Goal: Task Accomplishment & Management: Manage account settings

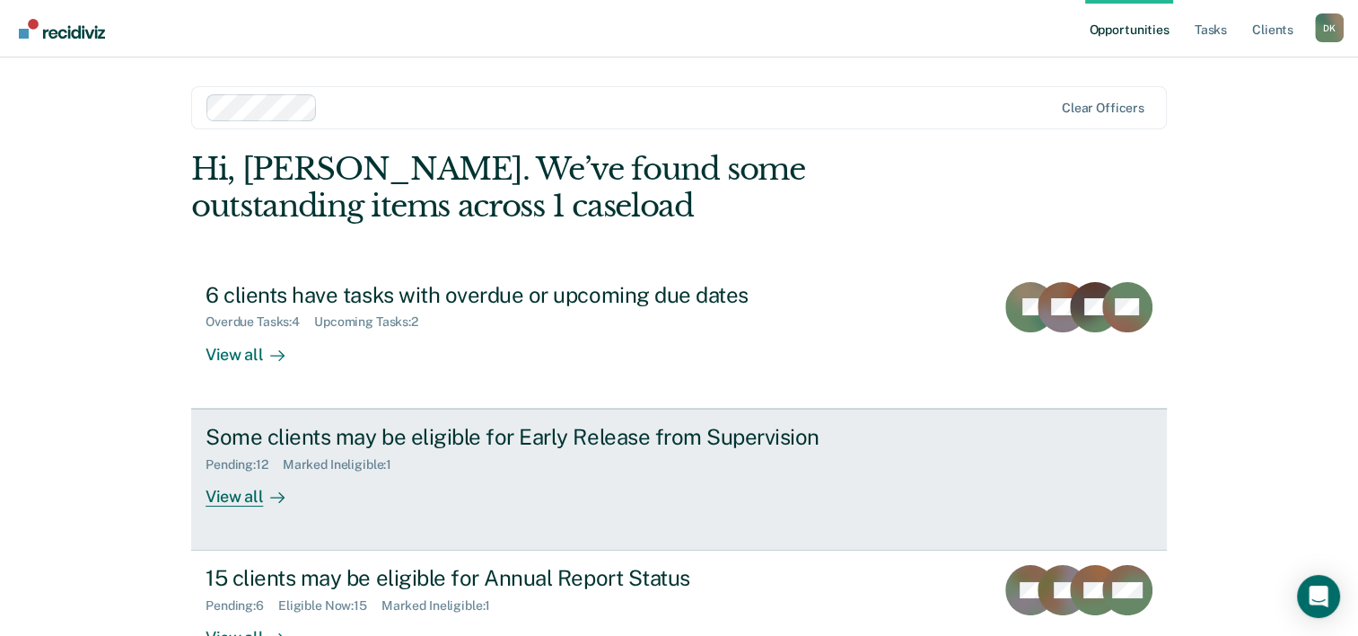
click at [682, 444] on div "Some clients may be eligible for Early Release from Supervision" at bounding box center [521, 437] width 630 height 26
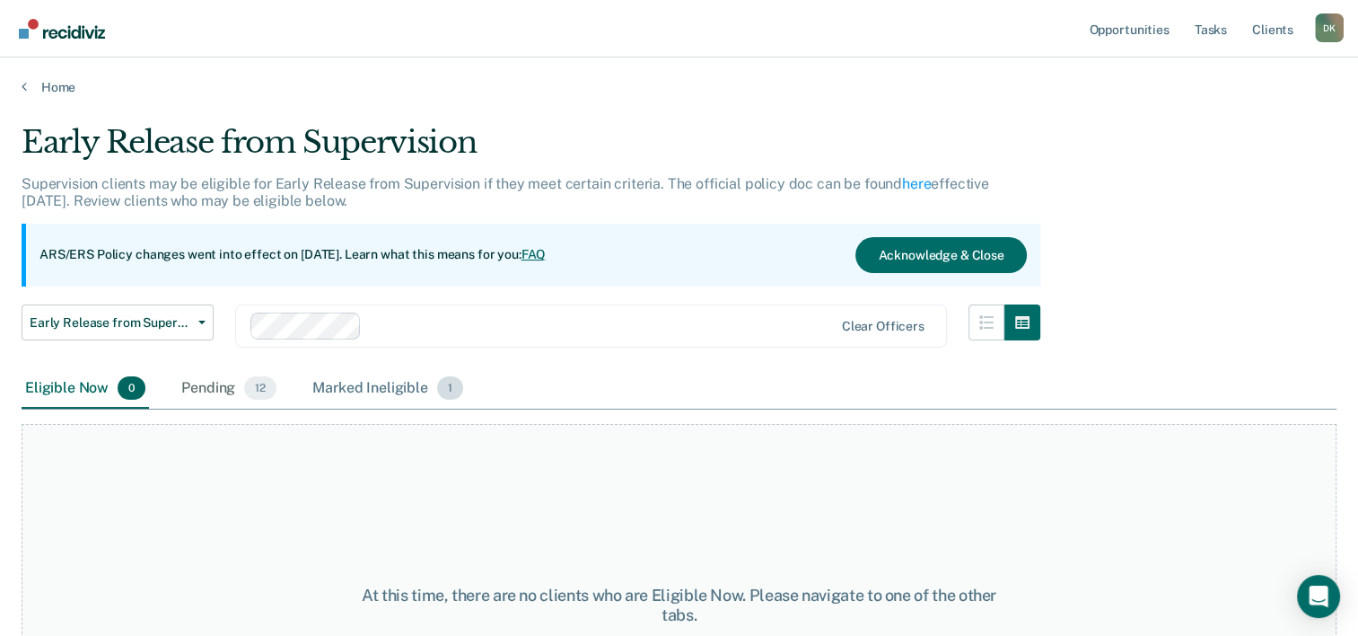
click at [407, 398] on div "Marked Ineligible 1" at bounding box center [388, 389] width 158 height 40
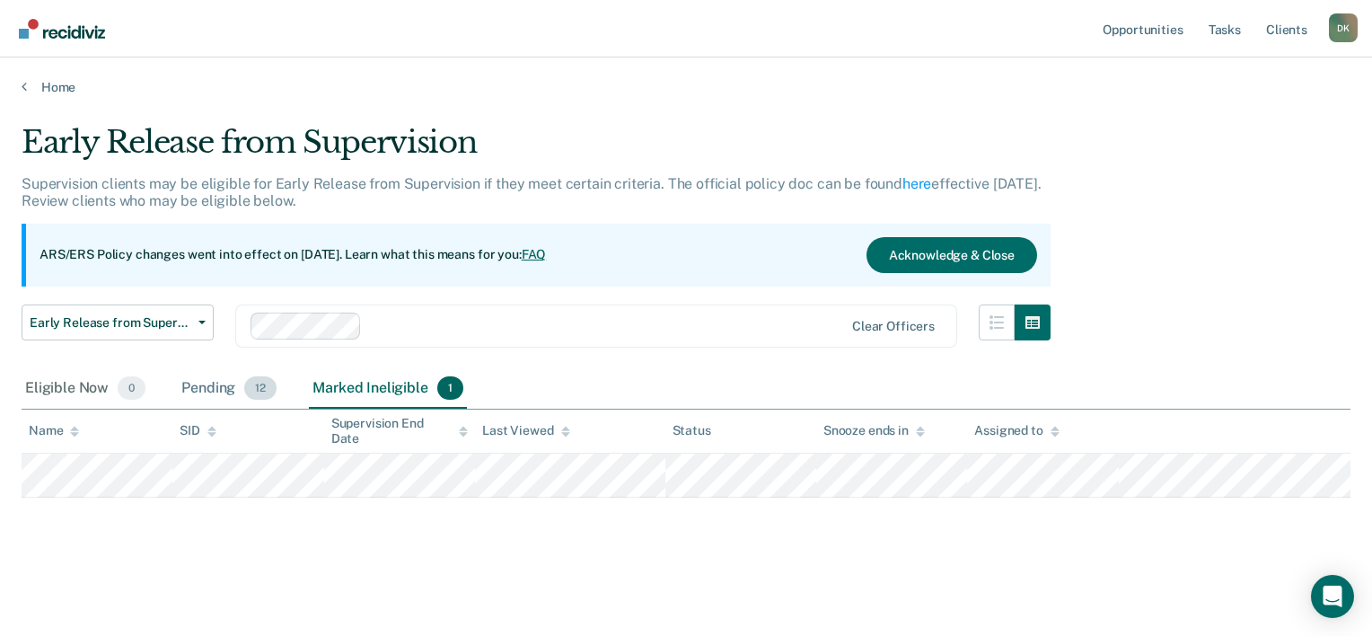
click at [210, 391] on div "Pending 12" at bounding box center [229, 389] width 102 height 40
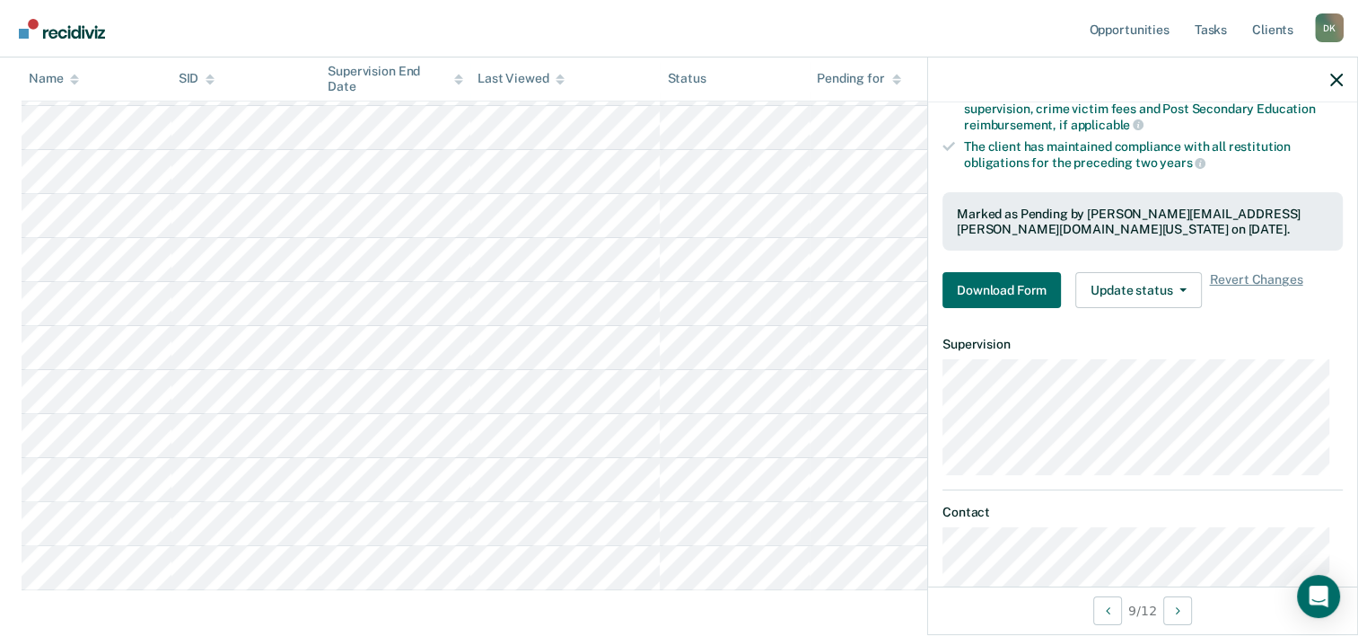
scroll to position [347, 0]
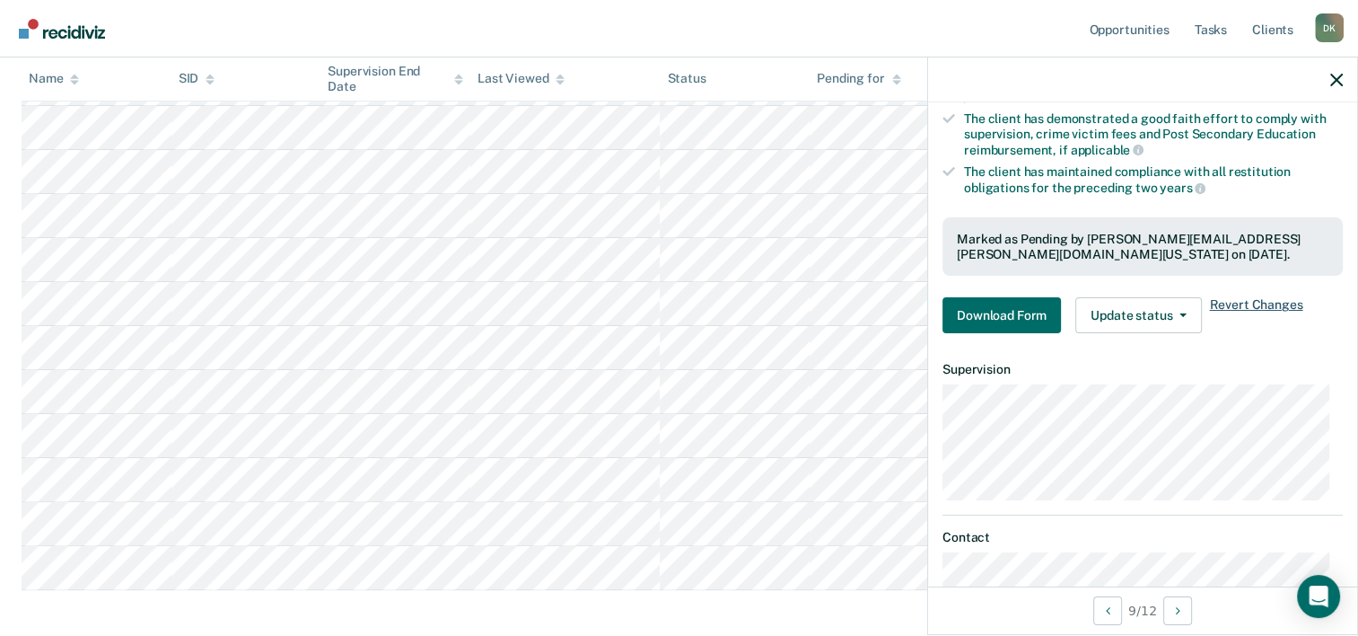
click at [1266, 298] on span "Revert Changes" at bounding box center [1255, 315] width 93 height 36
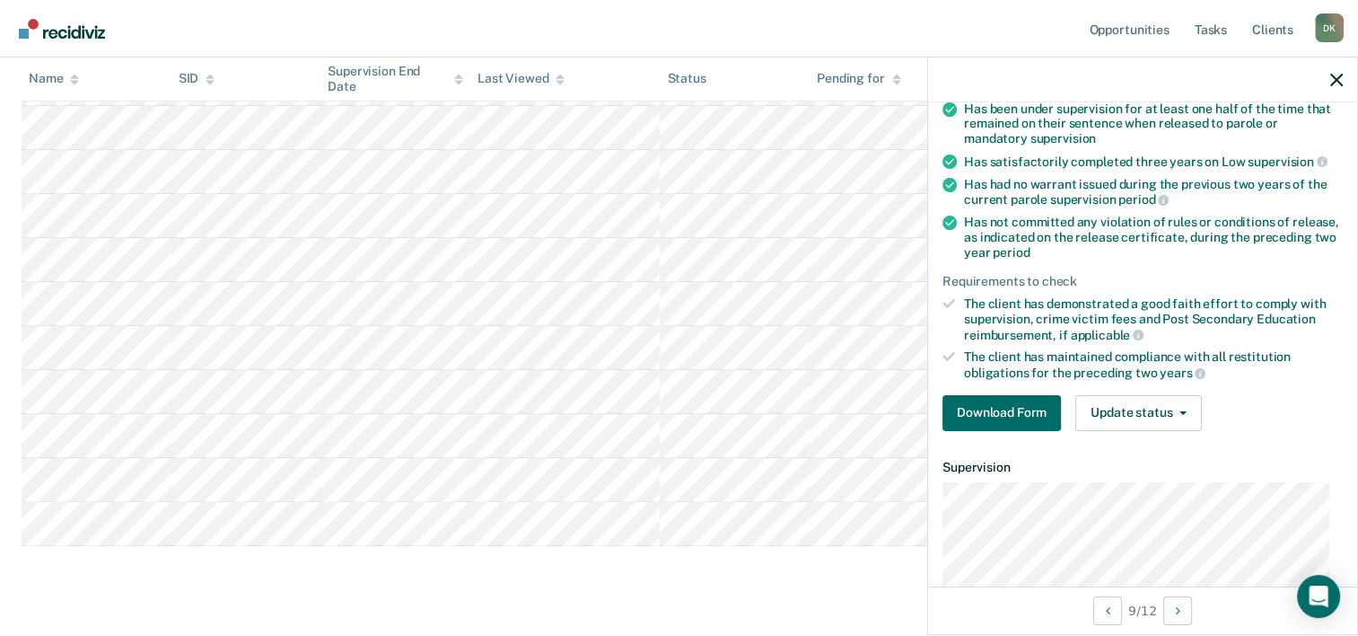
scroll to position [180, 0]
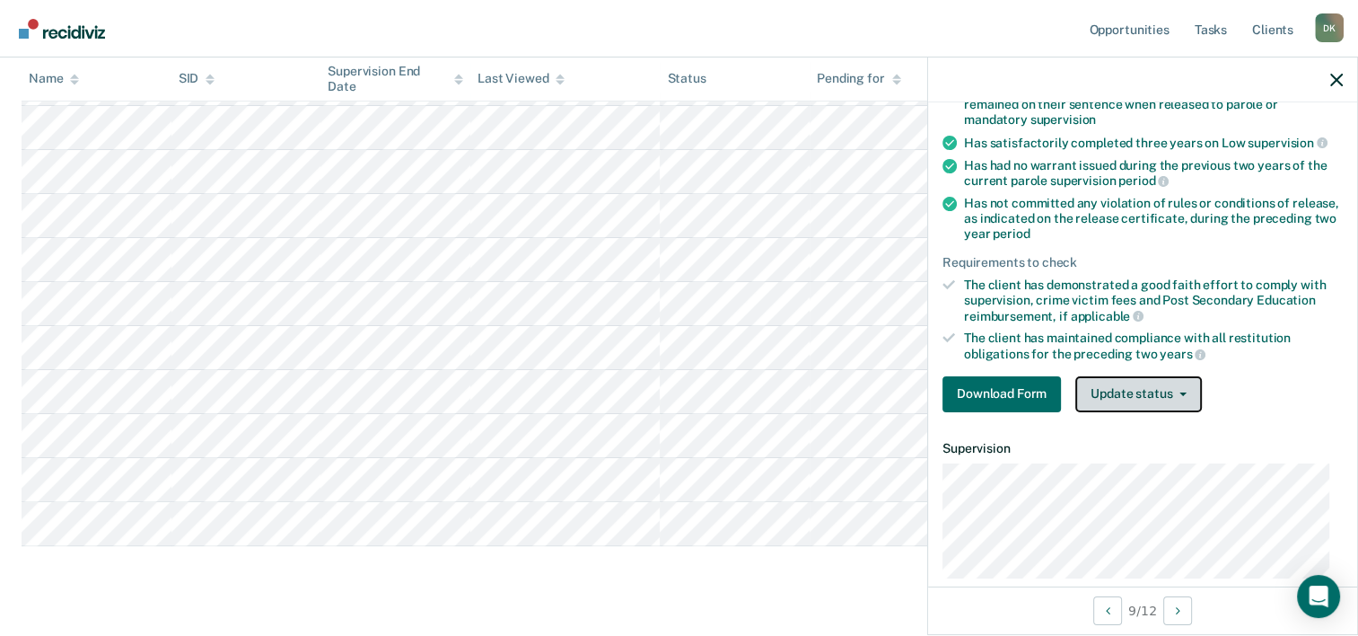
click at [1149, 390] on button "Update status" at bounding box center [1139, 394] width 127 height 36
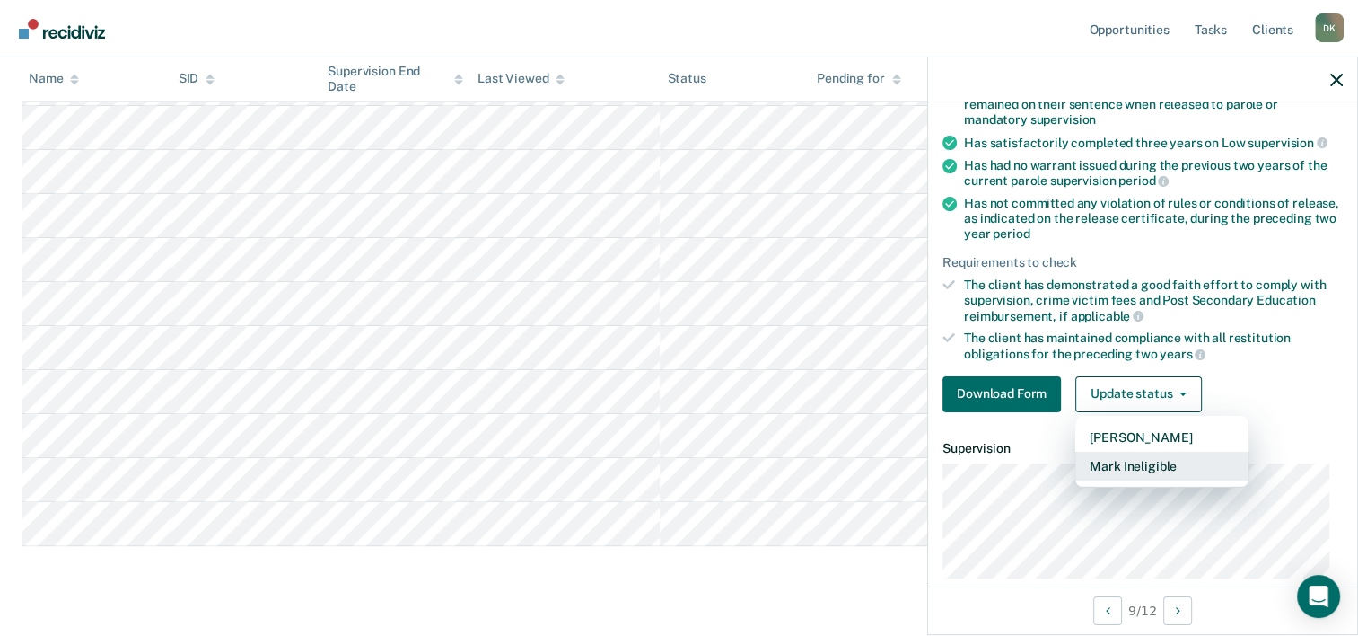
click at [1126, 455] on button "Mark Ineligible" at bounding box center [1162, 466] width 173 height 29
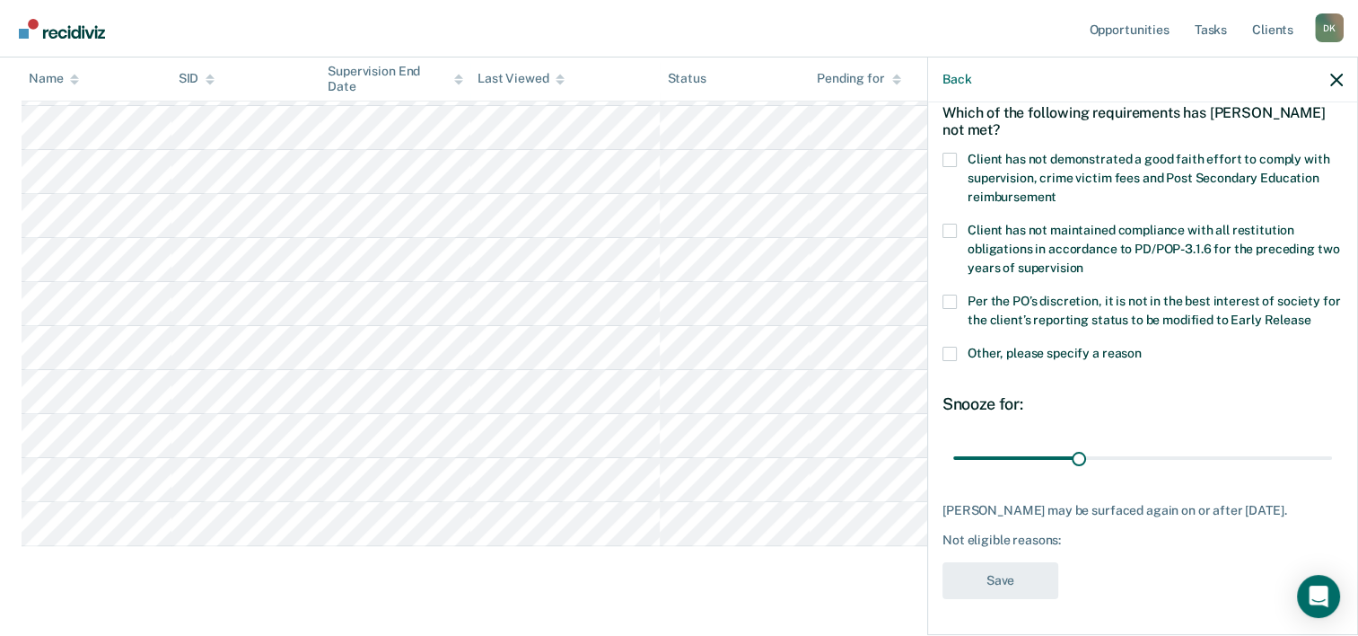
scroll to position [99, 0]
drag, startPoint x: 1078, startPoint y: 444, endPoint x: 1336, endPoint y: 435, distance: 257.9
type input "90"
click at [1332, 443] on input "range" at bounding box center [1142, 458] width 379 height 31
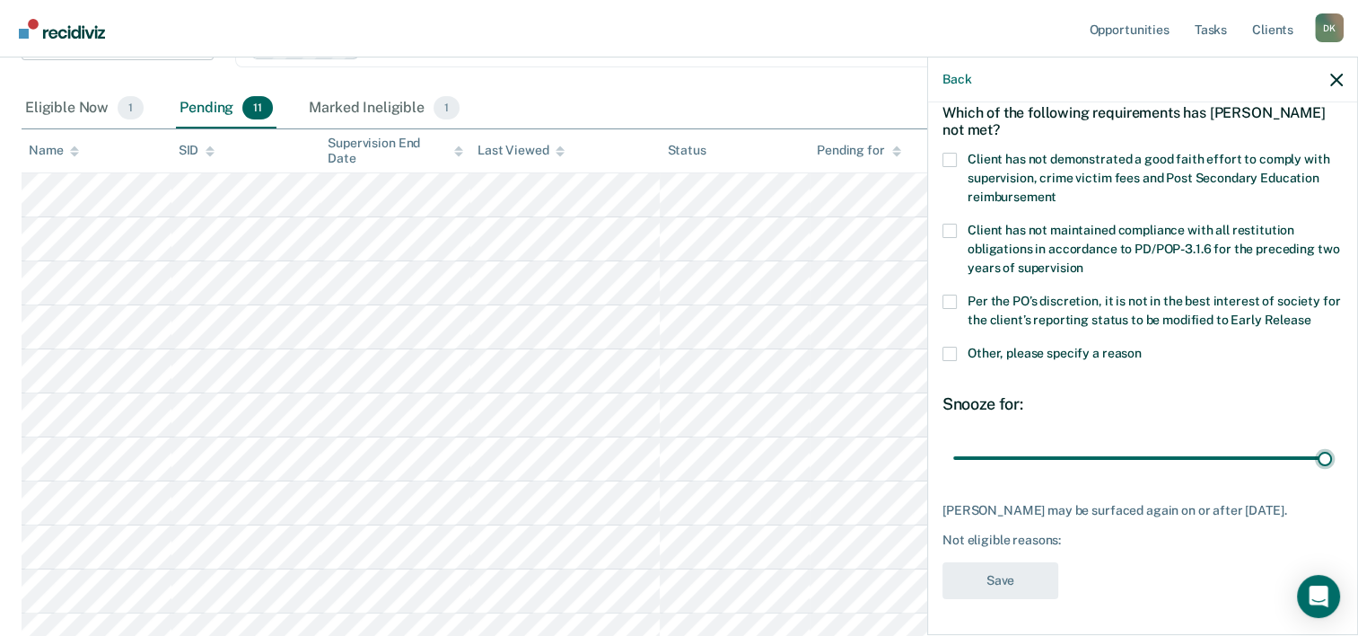
scroll to position [278, 0]
click at [999, 154] on label "Client has not demonstrated a good faith effort to comply with supervision, cri…" at bounding box center [1143, 181] width 400 height 57
click at [1057, 190] on input "Client has not demonstrated a good faith effort to comply with supervision, cri…" at bounding box center [1057, 190] width 0 height 0
click at [998, 571] on button "Save" at bounding box center [1001, 580] width 116 height 37
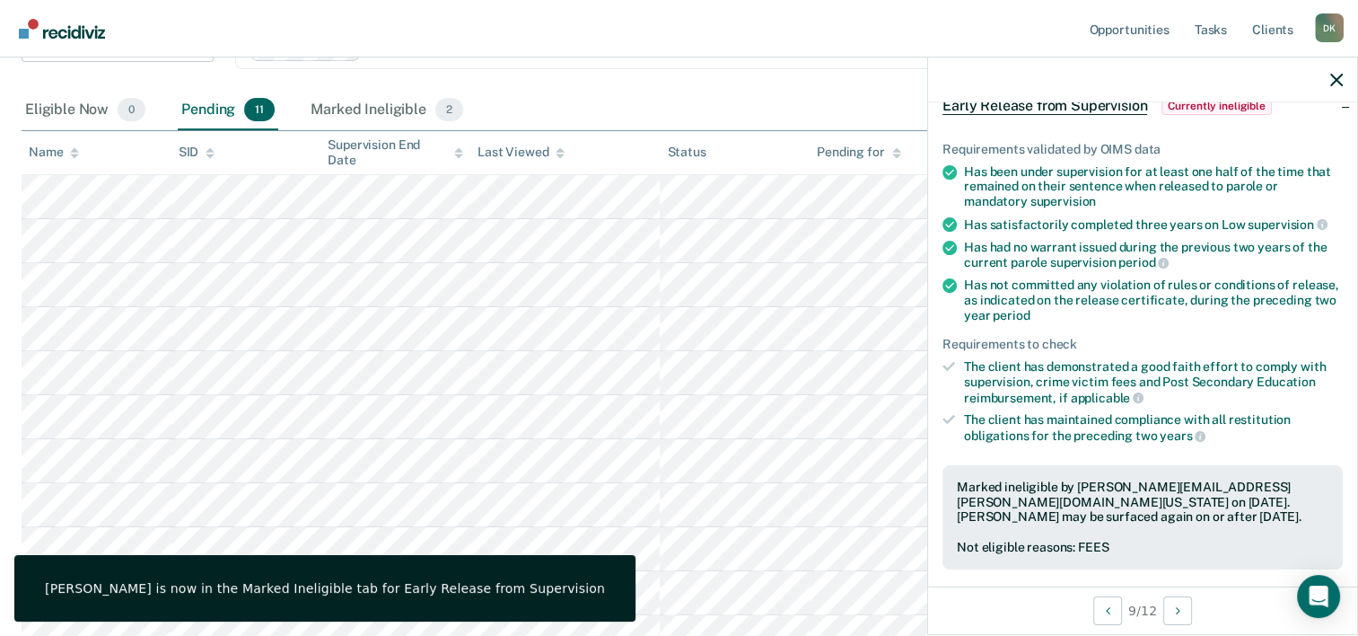
scroll to position [0, 0]
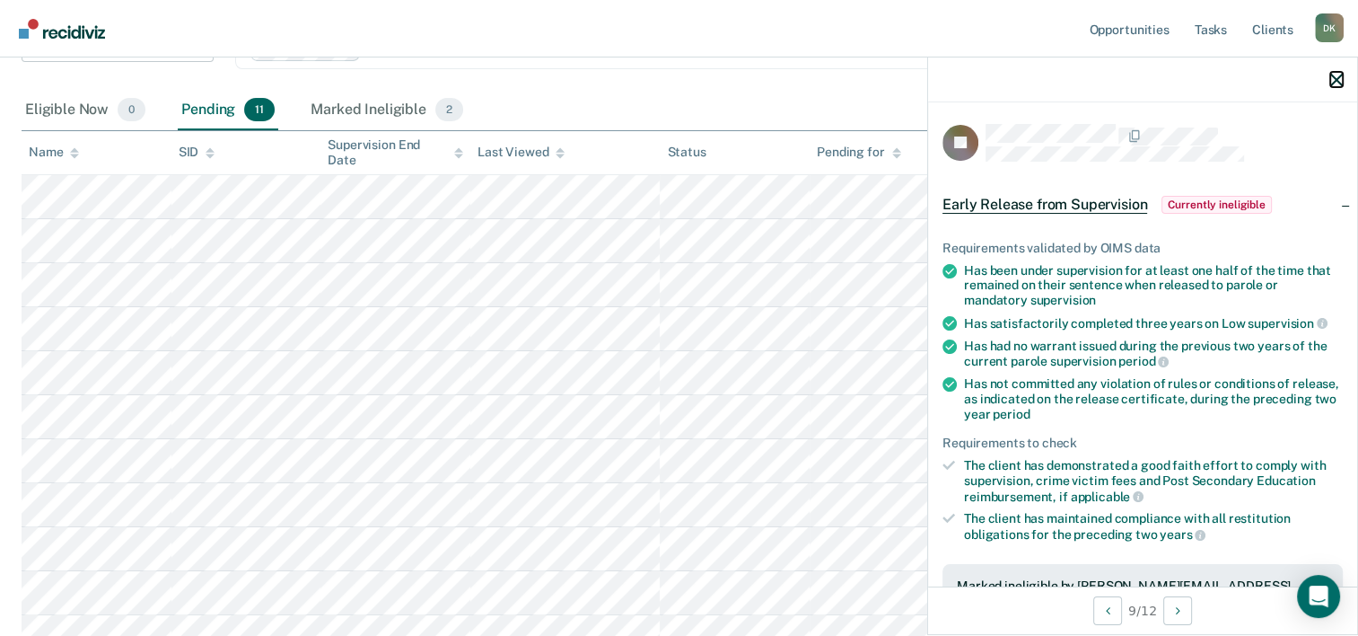
click at [1332, 80] on icon "button" at bounding box center [1337, 80] width 13 height 13
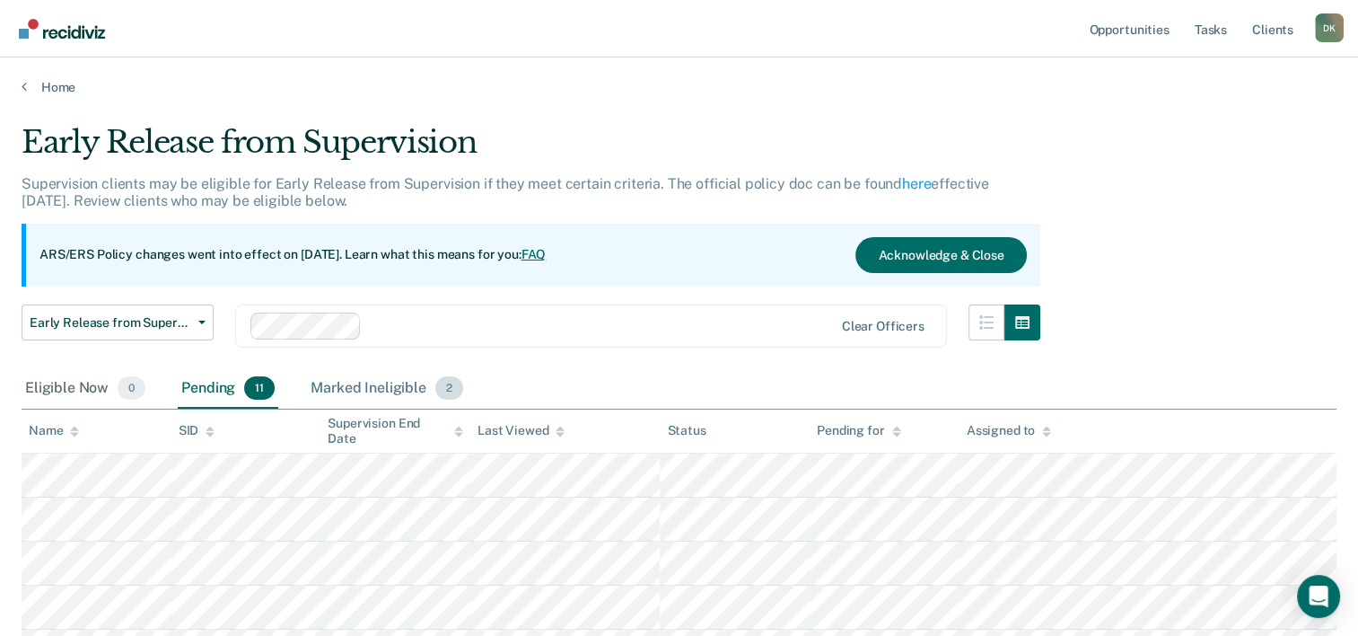
click at [363, 382] on div "Marked Ineligible 2" at bounding box center [387, 389] width 160 height 40
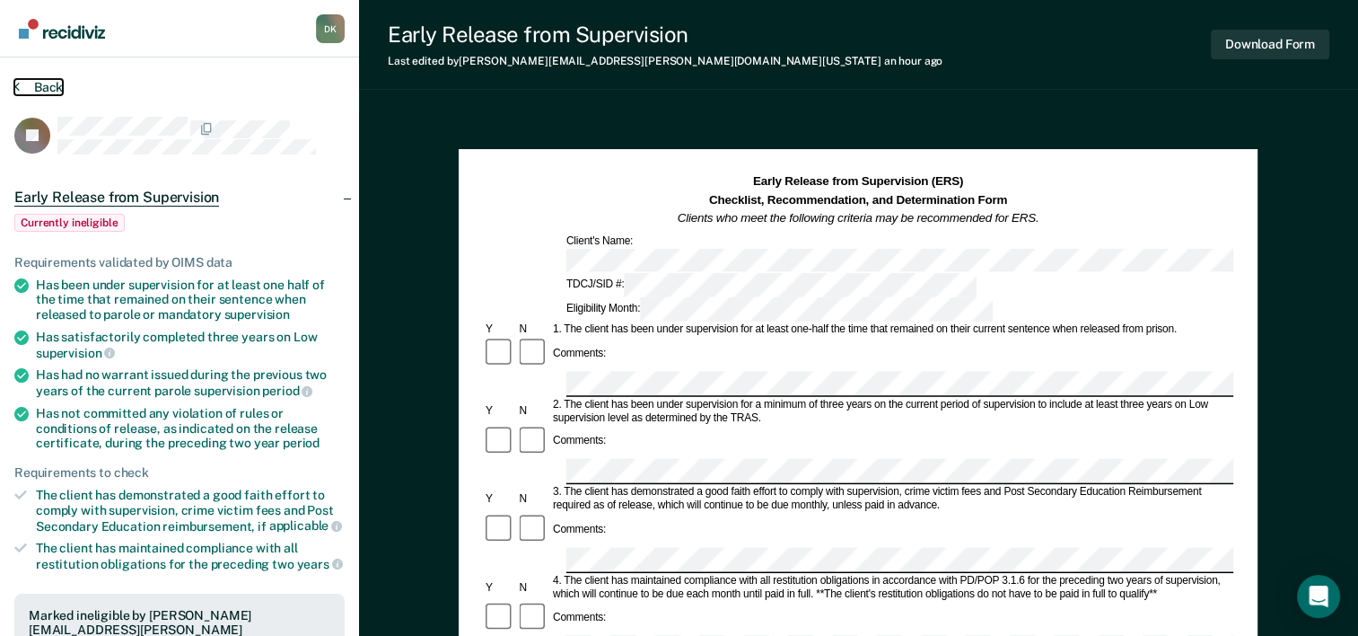
click at [43, 93] on button "Back" at bounding box center [38, 87] width 48 height 16
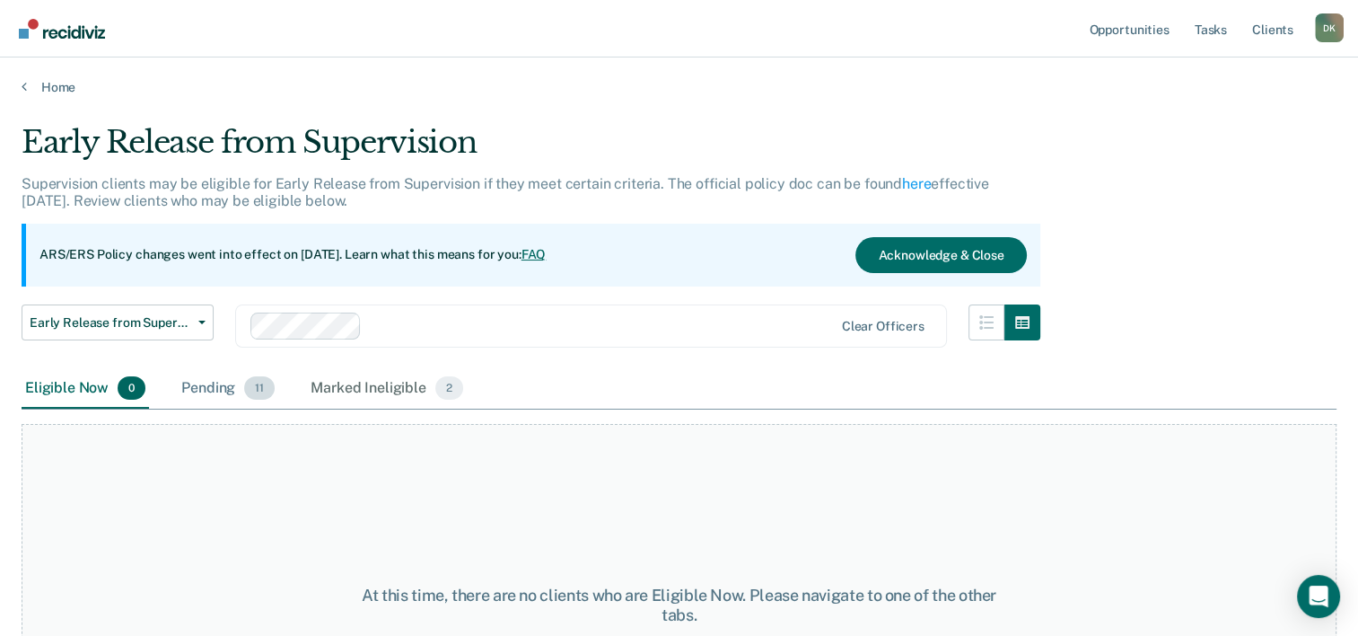
click at [241, 391] on div "Pending 11" at bounding box center [228, 389] width 101 height 40
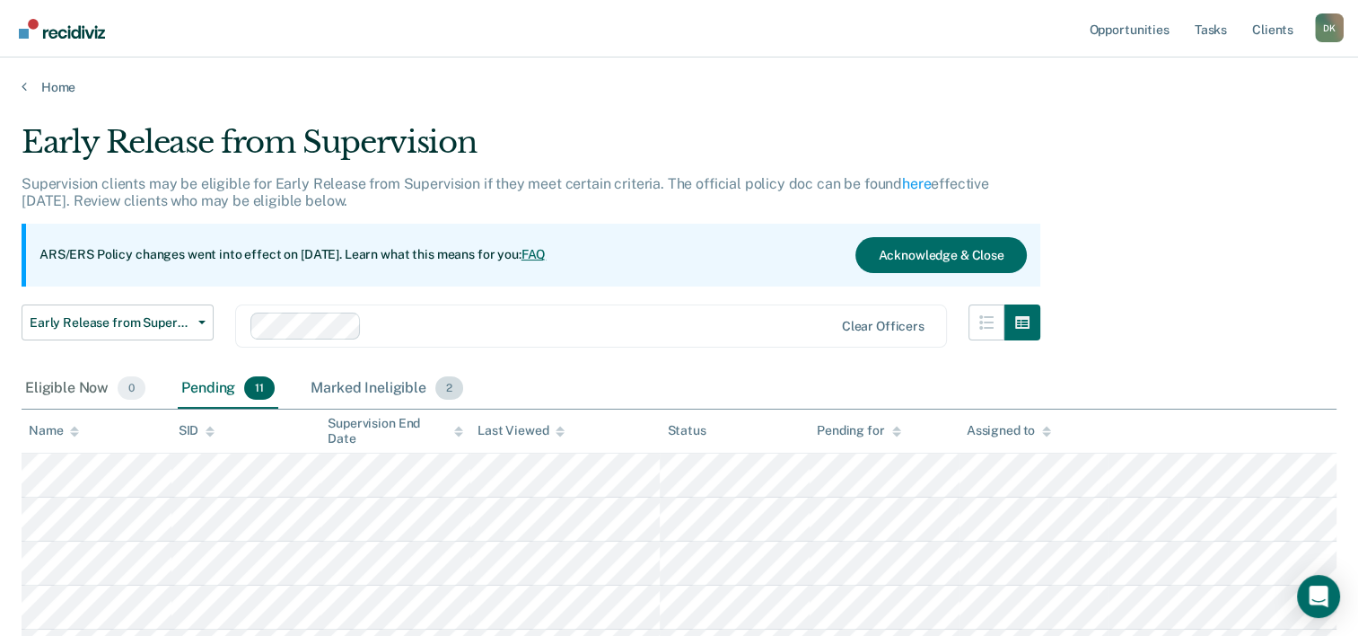
click at [382, 388] on div "Marked Ineligible 2" at bounding box center [387, 389] width 160 height 40
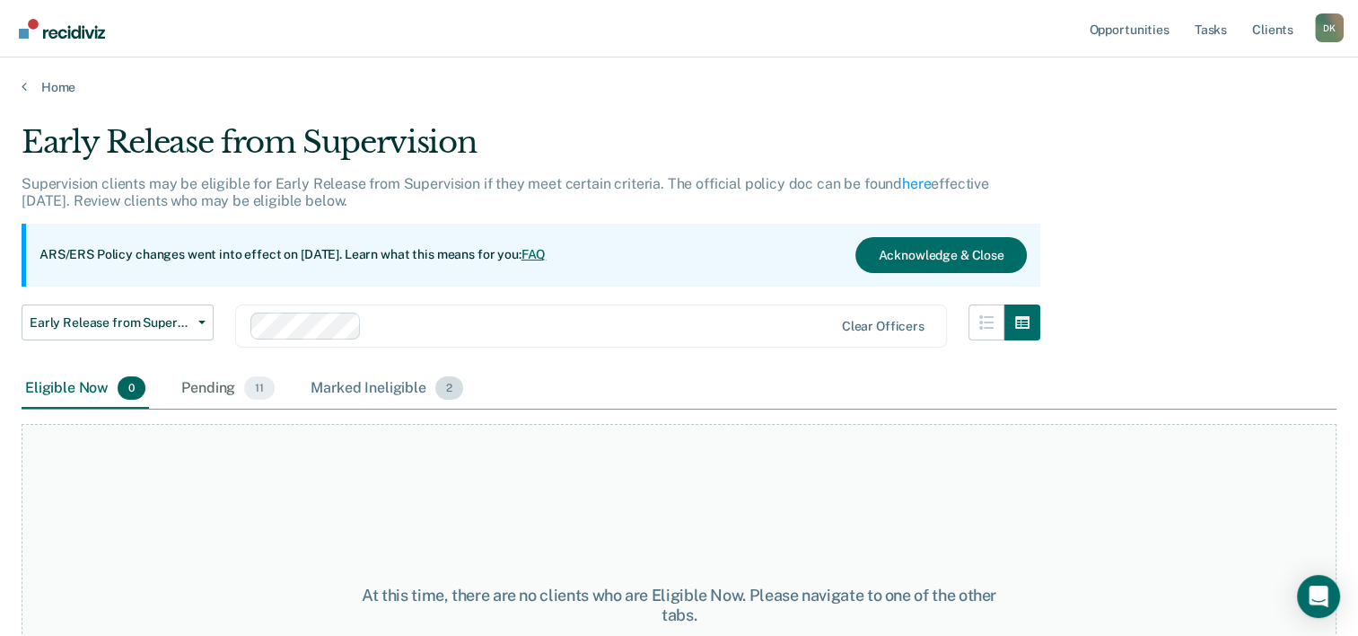
click at [378, 384] on div "Marked Ineligible 2" at bounding box center [387, 389] width 160 height 40
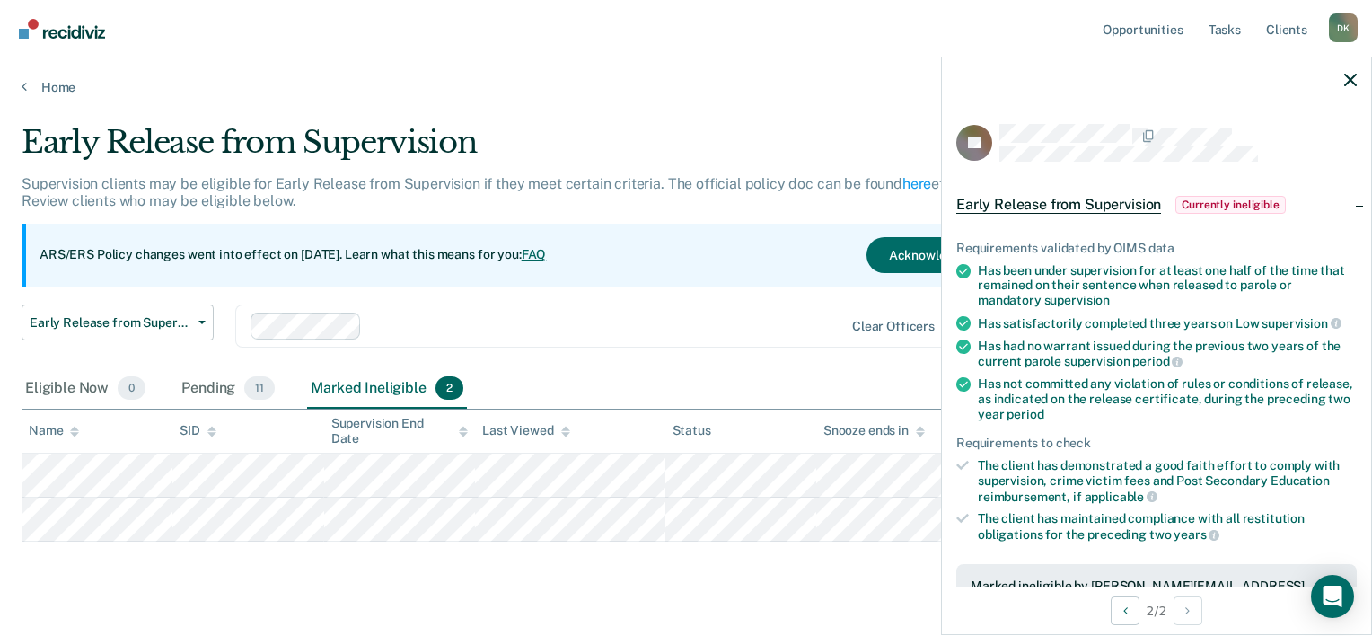
click at [1339, 82] on div at bounding box center [1156, 79] width 429 height 45
click at [1344, 80] on icon "button" at bounding box center [1350, 80] width 13 height 13
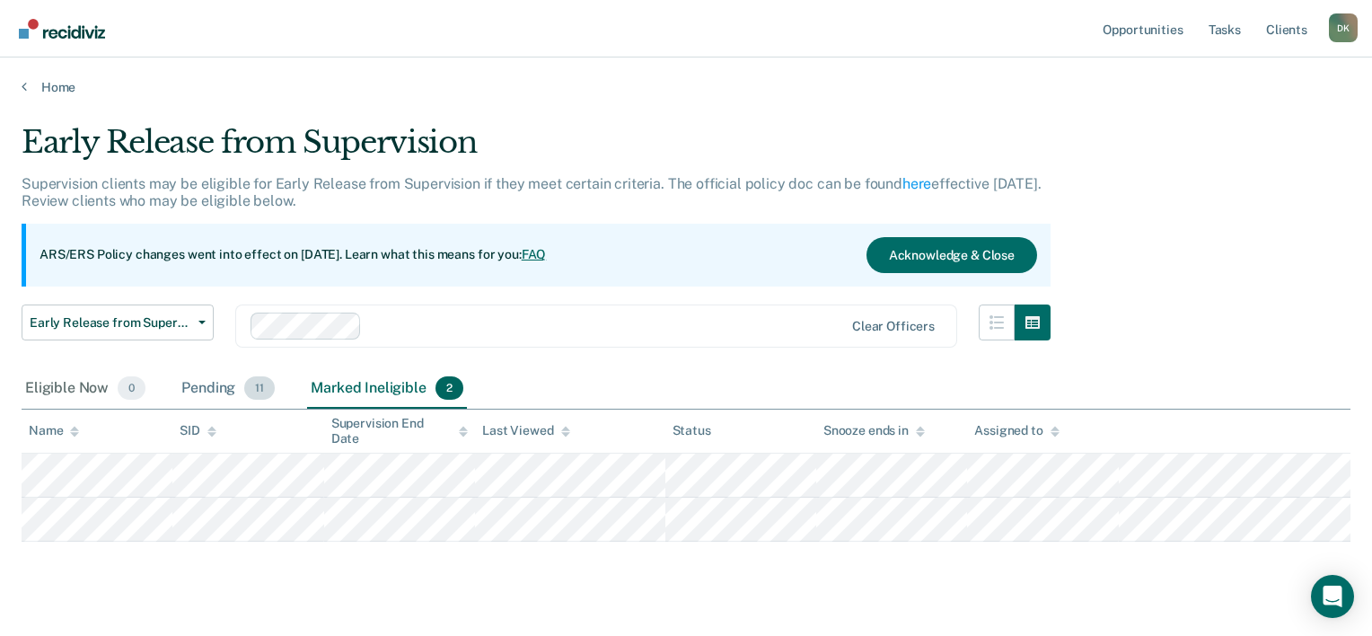
click at [225, 390] on div "Pending 11" at bounding box center [228, 389] width 101 height 40
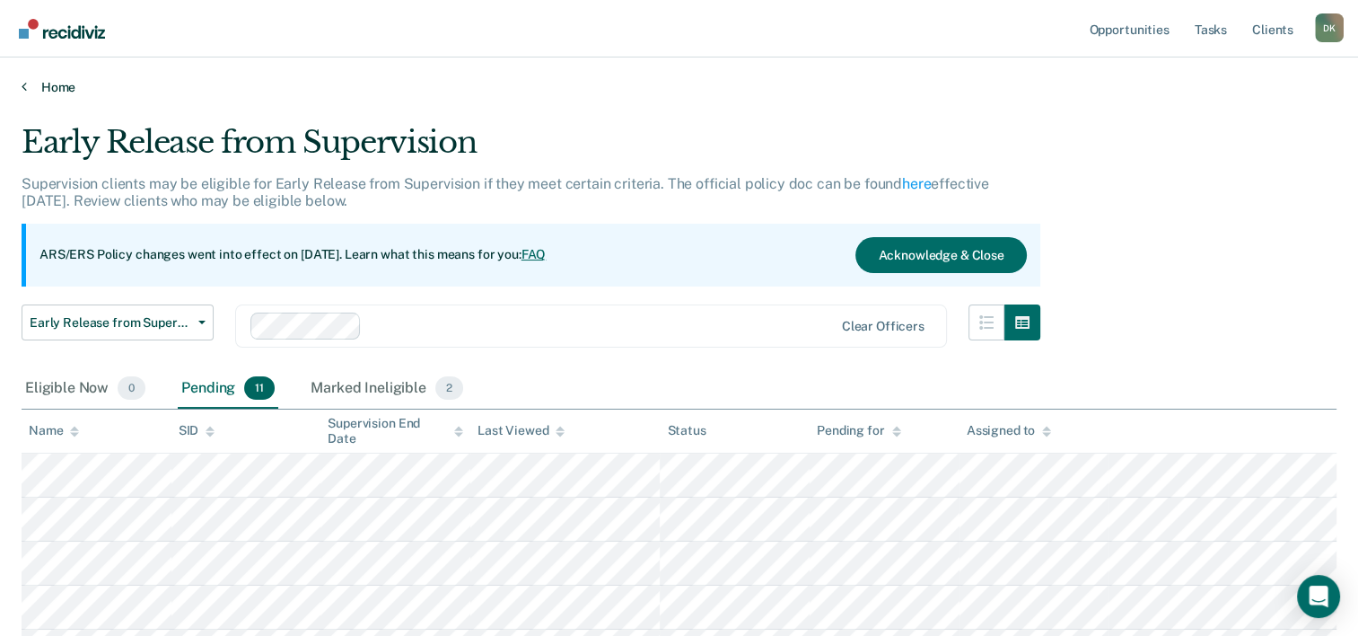
click at [31, 83] on link "Home" at bounding box center [679, 87] width 1315 height 16
